Goal: Task Accomplishment & Management: Use online tool/utility

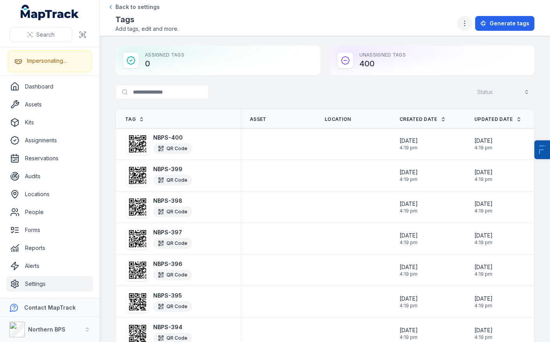
click at [462, 26] on button "button" at bounding box center [464, 23] width 15 height 15
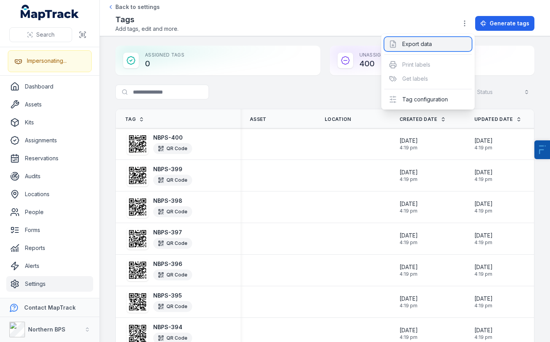
click at [430, 50] on div "Export data" at bounding box center [427, 44] width 87 height 14
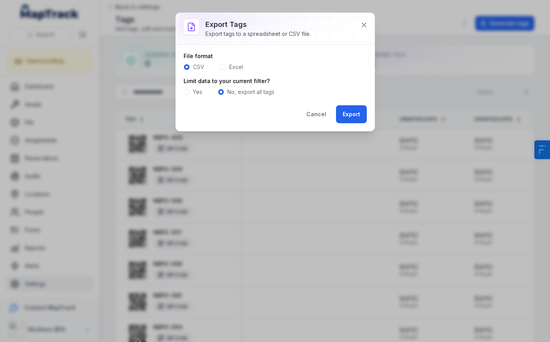
click at [199, 93] on label "Yes" at bounding box center [197, 92] width 9 height 8
click at [241, 92] on label "No, export all tags" at bounding box center [250, 92] width 47 height 8
click at [359, 112] on button "Export" at bounding box center [351, 114] width 31 height 18
